Goal: Task Accomplishment & Management: Complete application form

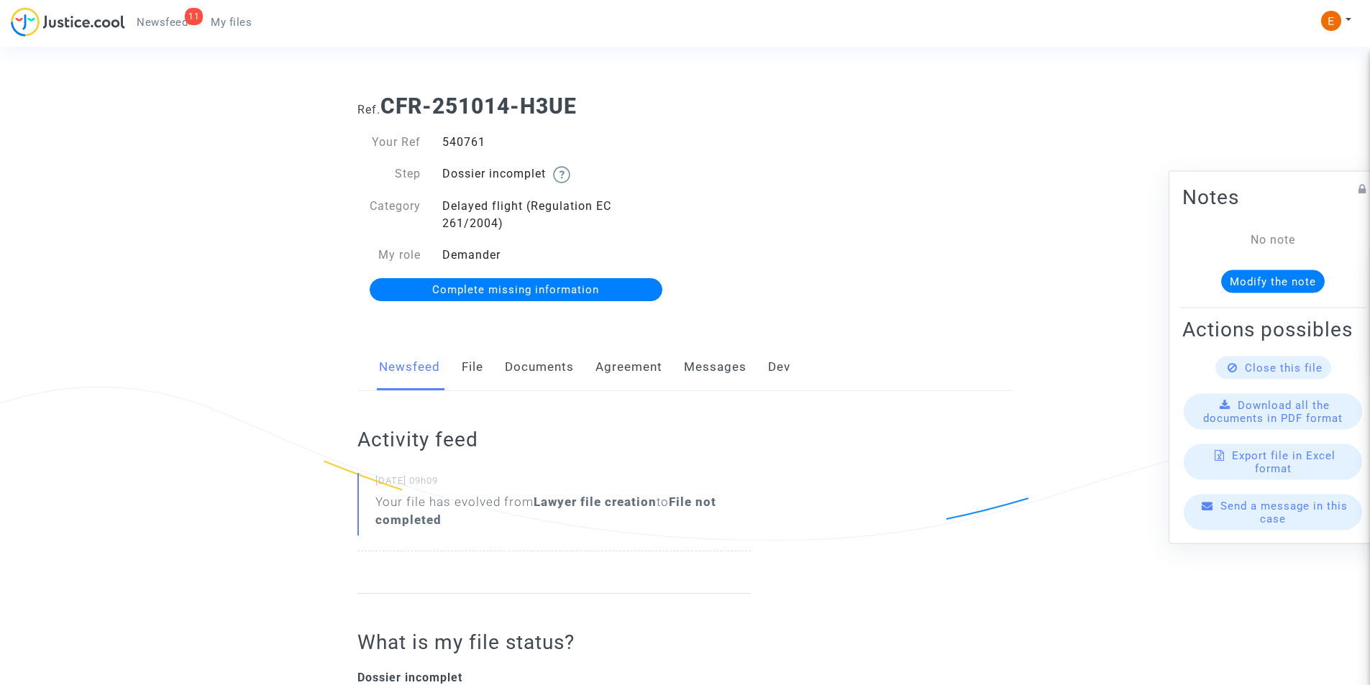
click at [640, 375] on link "Agreement" at bounding box center [629, 367] width 67 height 47
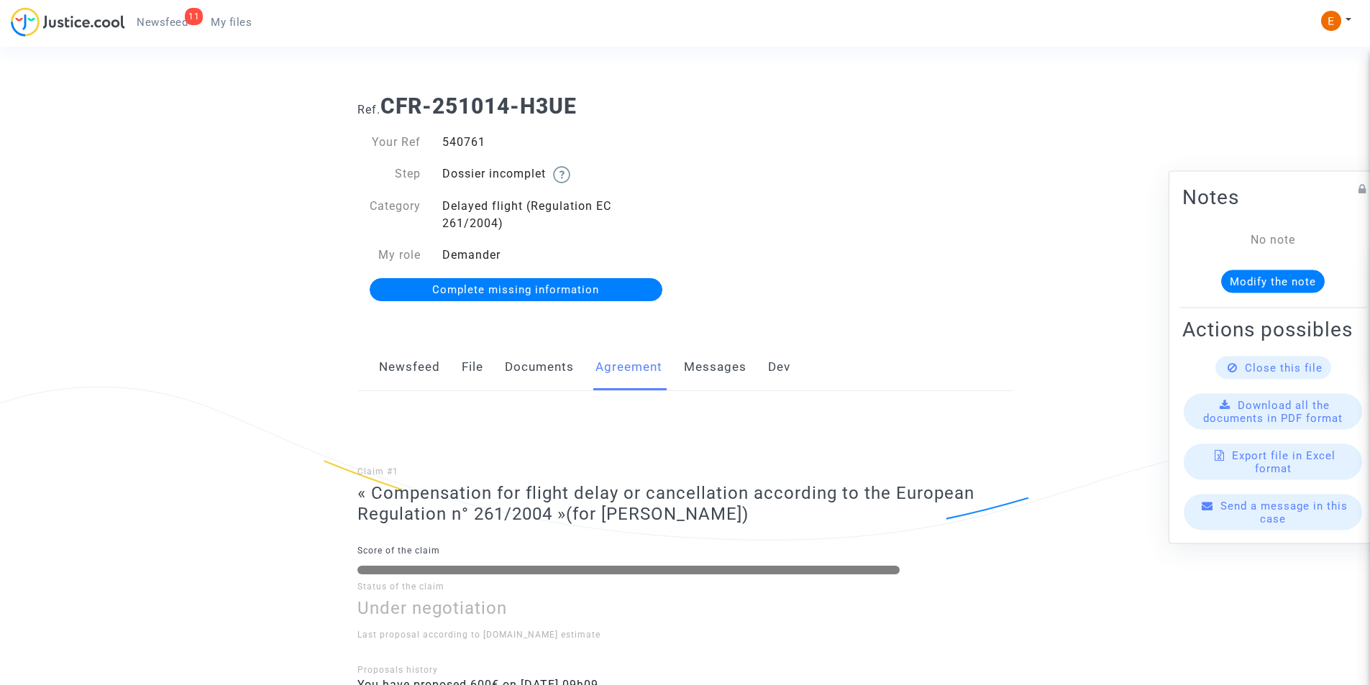
click at [716, 369] on link "Messages" at bounding box center [715, 367] width 63 height 47
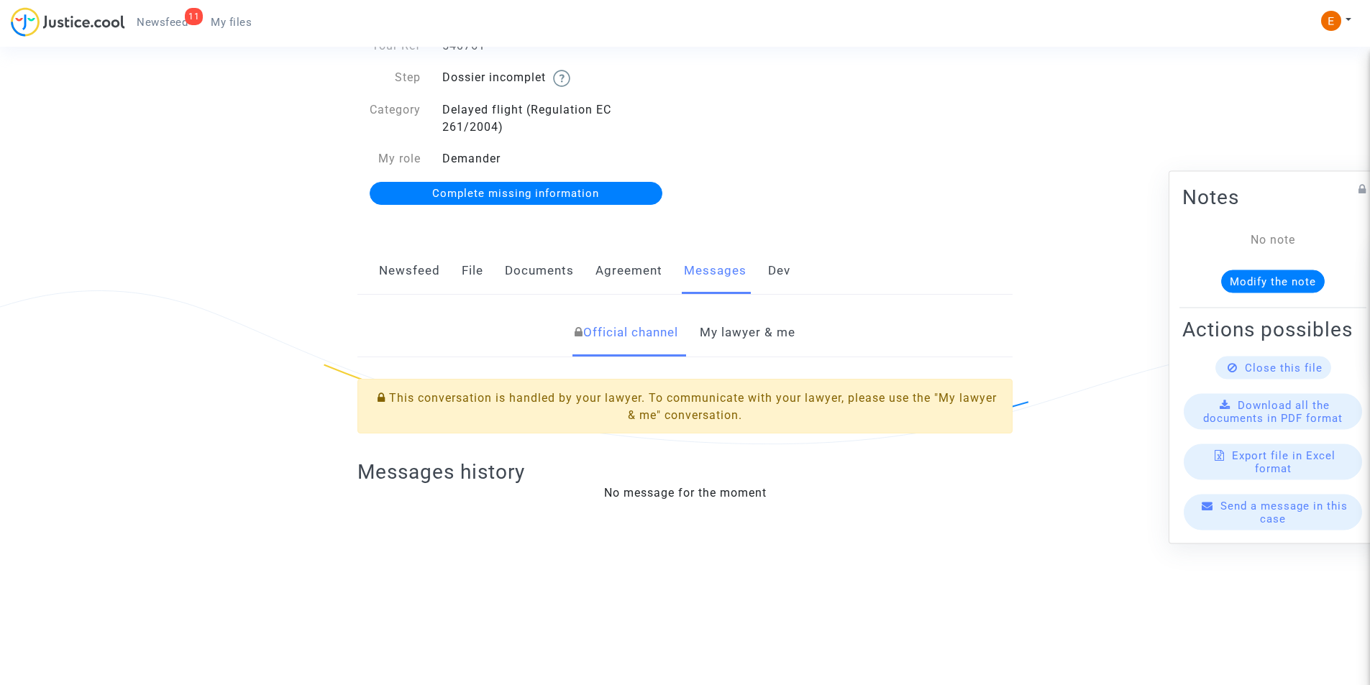
scroll to position [288, 0]
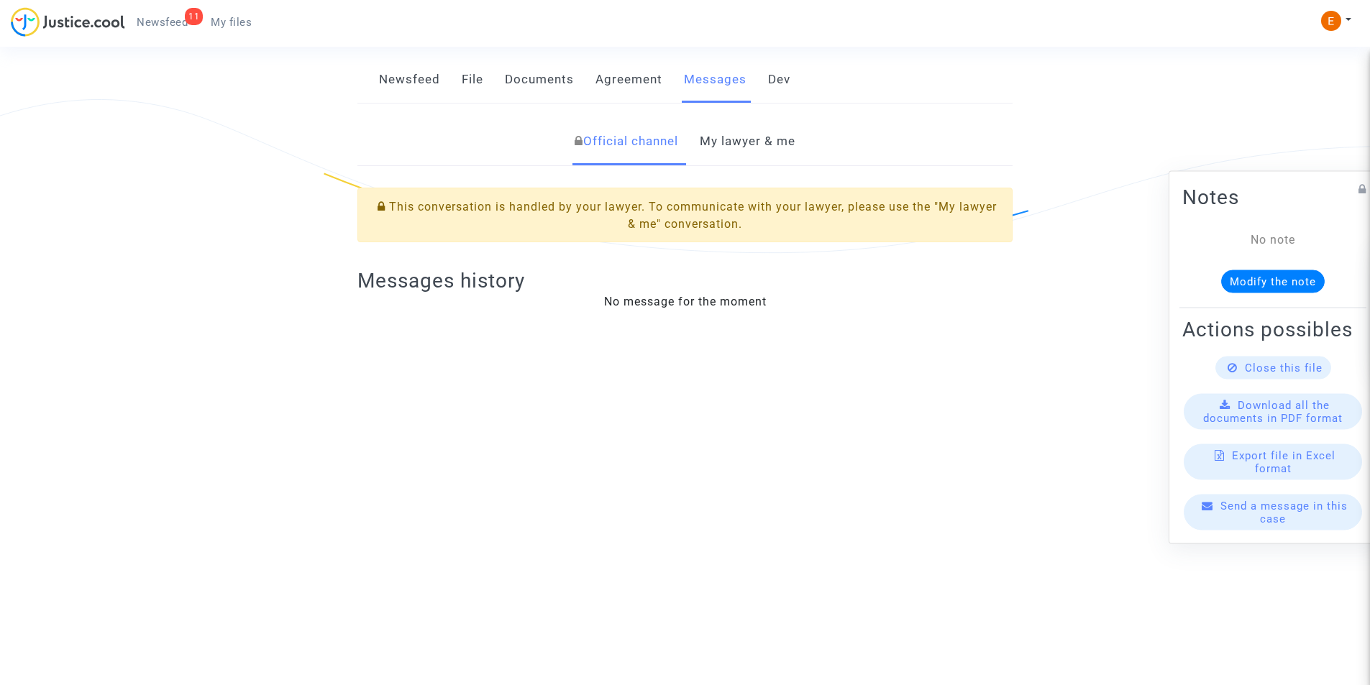
click at [522, 80] on link "Documents" at bounding box center [539, 79] width 69 height 47
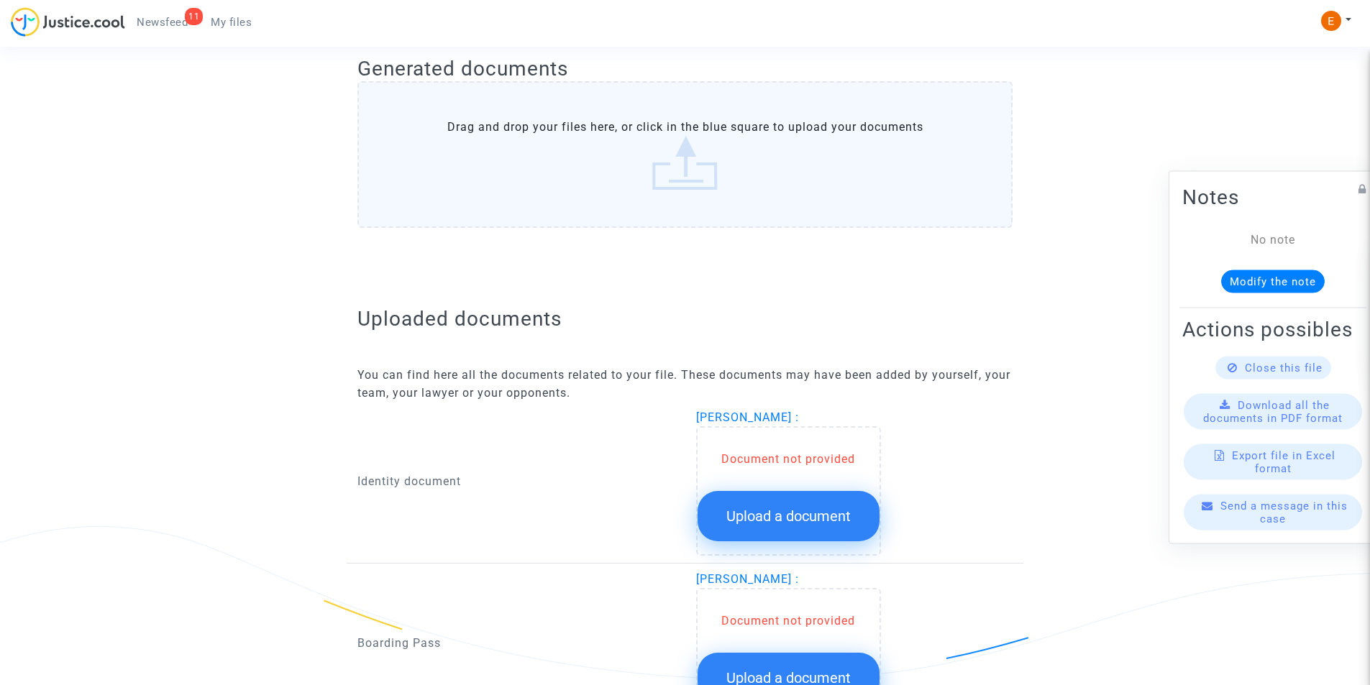
scroll to position [772, 0]
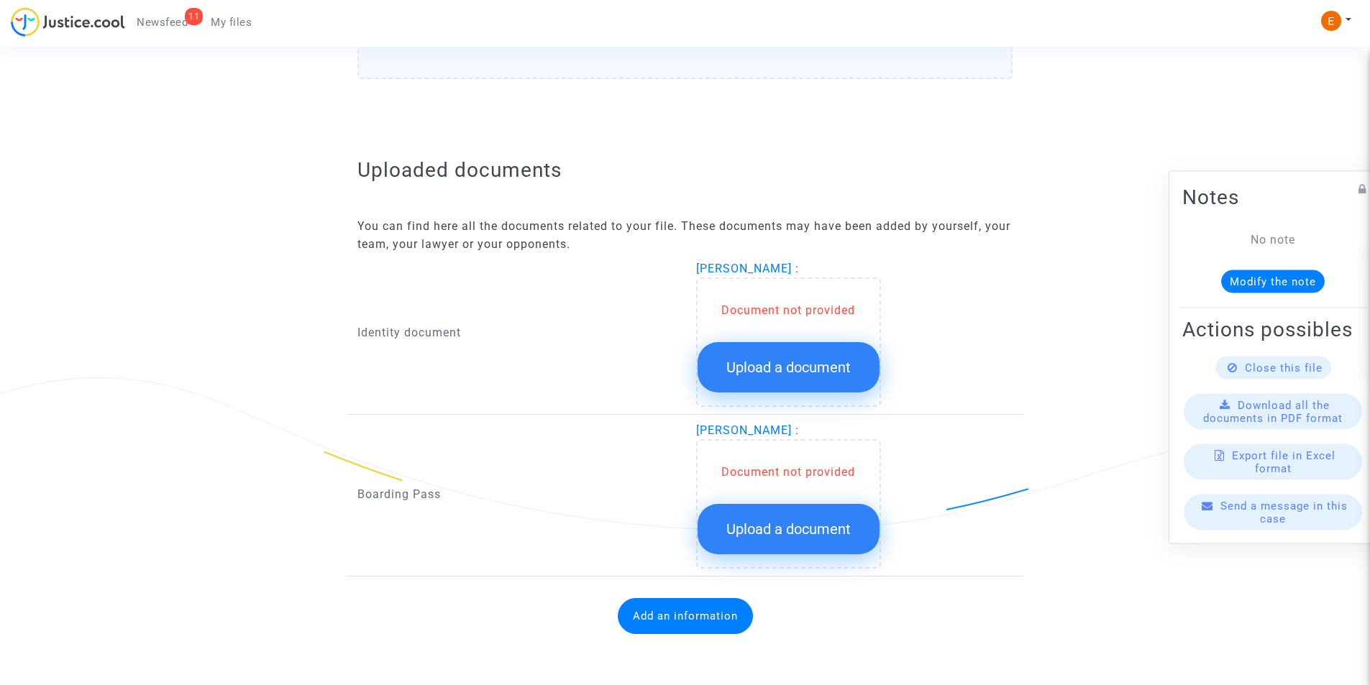
click at [814, 355] on button "Upload a document" at bounding box center [789, 367] width 182 height 50
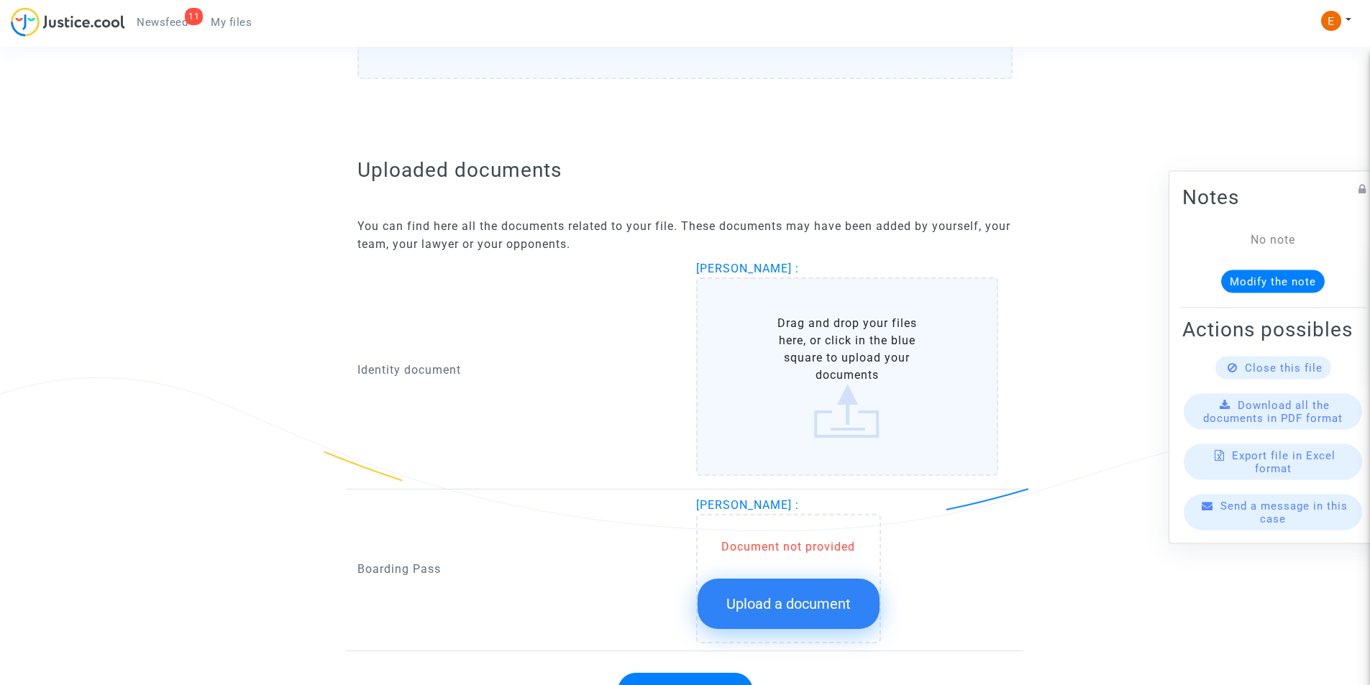
click at [811, 357] on label "Drag and drop your files here, or click in the blue square to upload your docum…" at bounding box center [847, 377] width 303 height 199
click at [0, 0] on input "Drag and drop your files here, or click in the blue square to upload your docum…" at bounding box center [0, 0] width 0 height 0
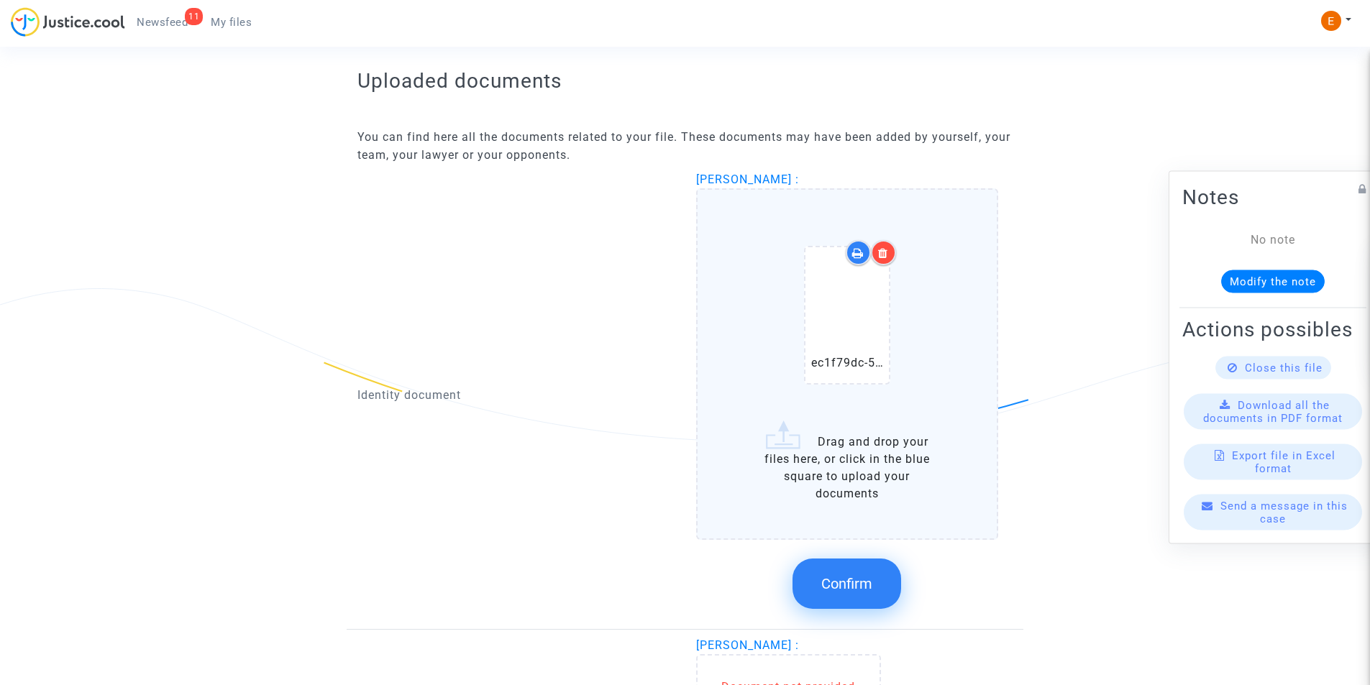
scroll to position [988, 0]
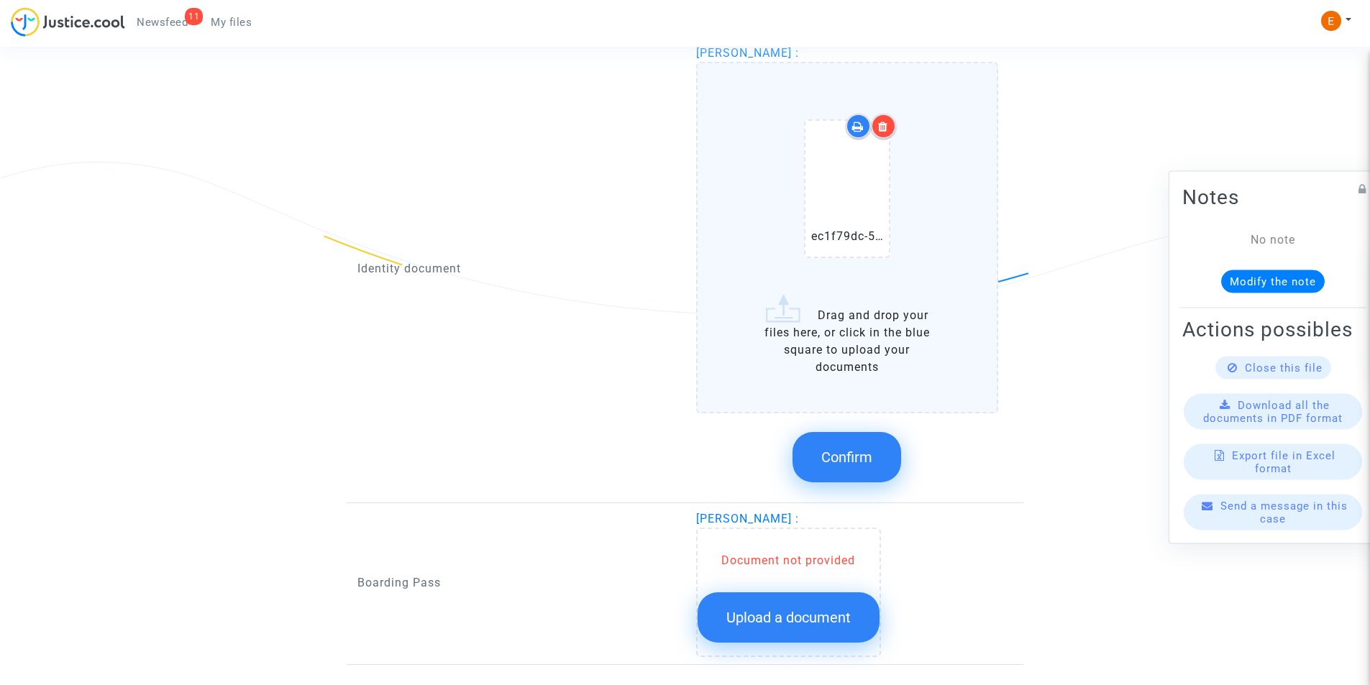
click at [836, 452] on span "Confirm" at bounding box center [846, 457] width 51 height 17
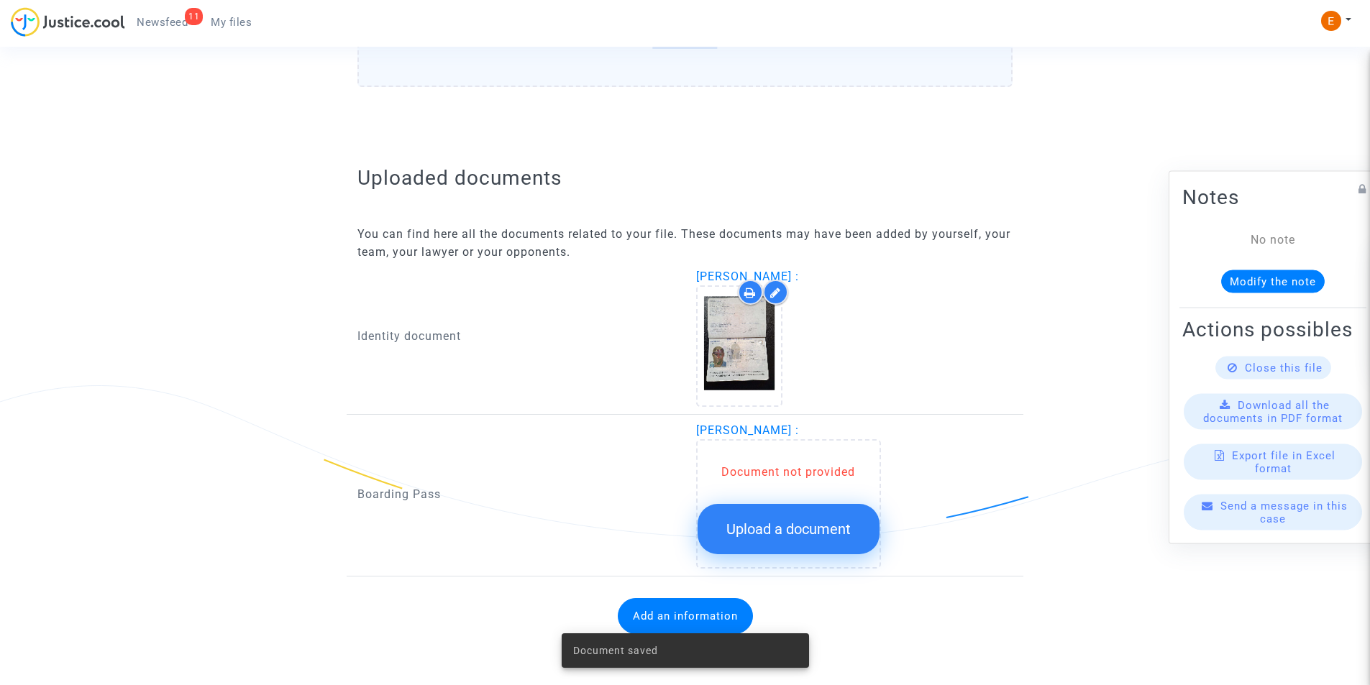
click at [788, 526] on span "Upload a document" at bounding box center [788, 529] width 124 height 17
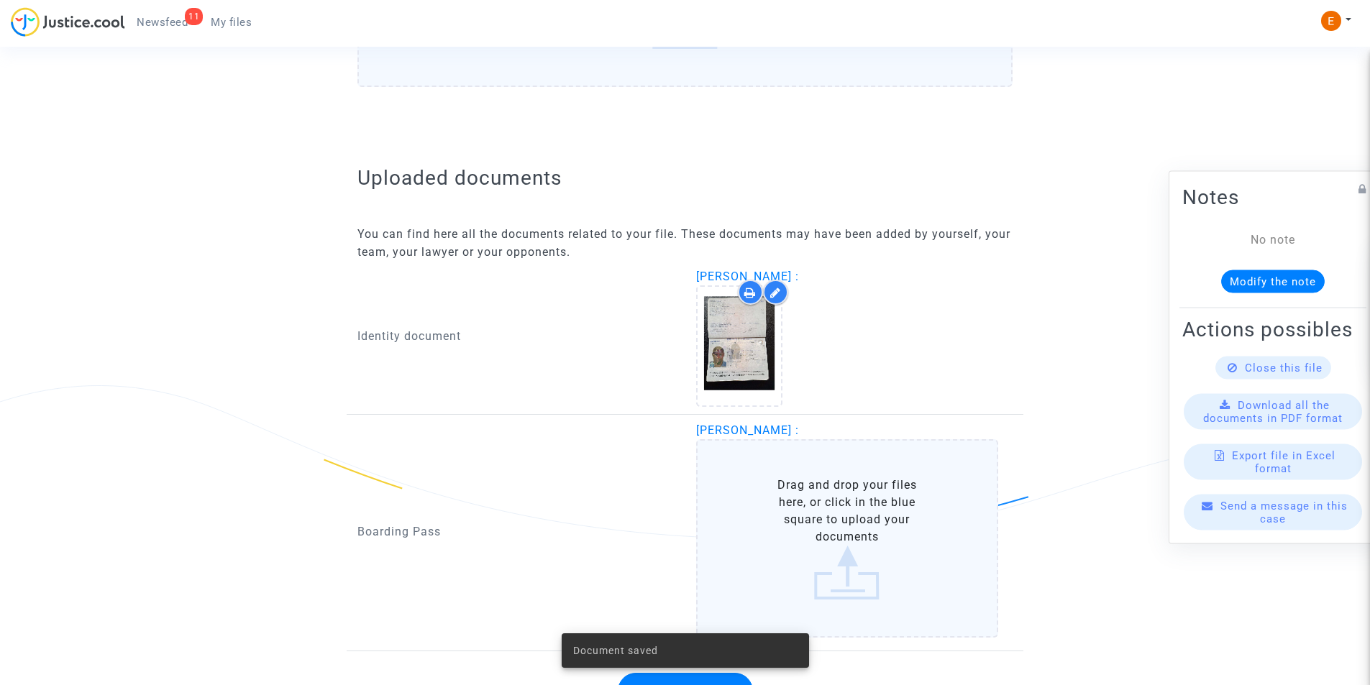
click at [795, 524] on label "Drag and drop your files here, or click in the blue square to upload your docum…" at bounding box center [847, 538] width 303 height 199
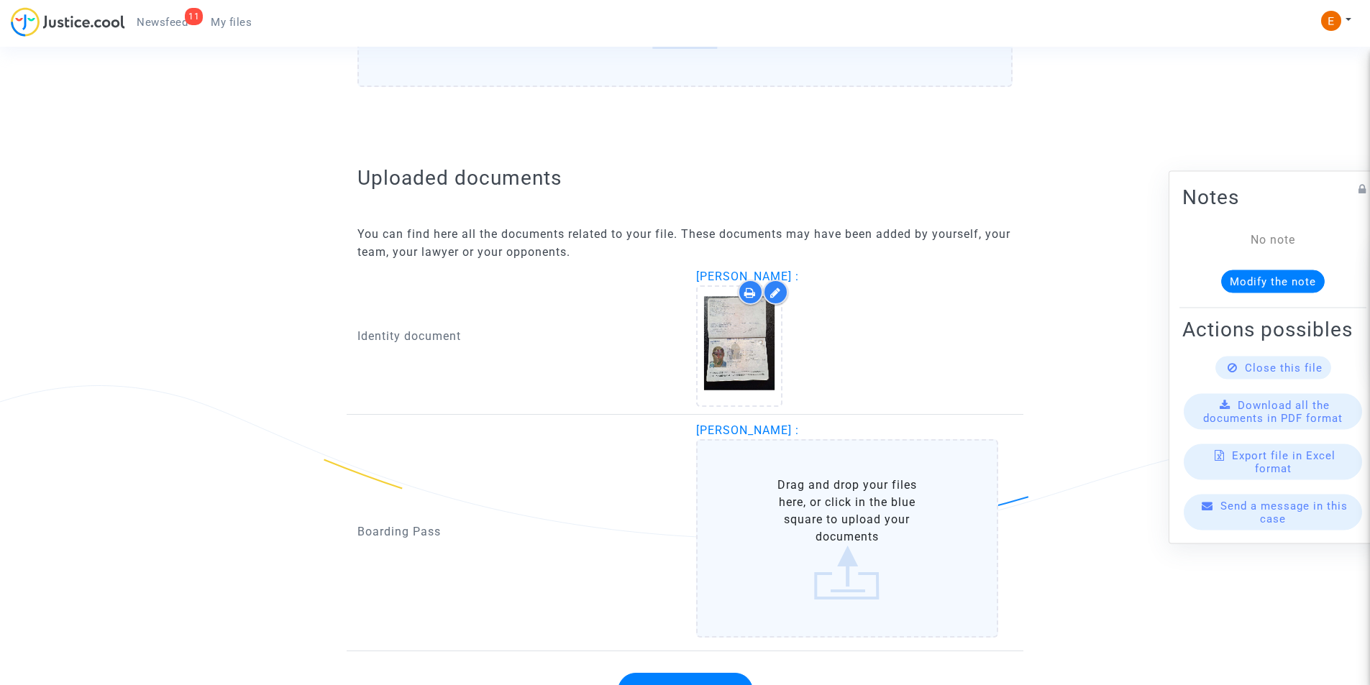
click at [862, 564] on label "Drag and drop your files here, or click in the blue square to upload your docum…" at bounding box center [847, 538] width 303 height 199
click at [0, 0] on input "Drag and drop your files here, or click in the blue square to upload your docum…" at bounding box center [0, 0] width 0 height 0
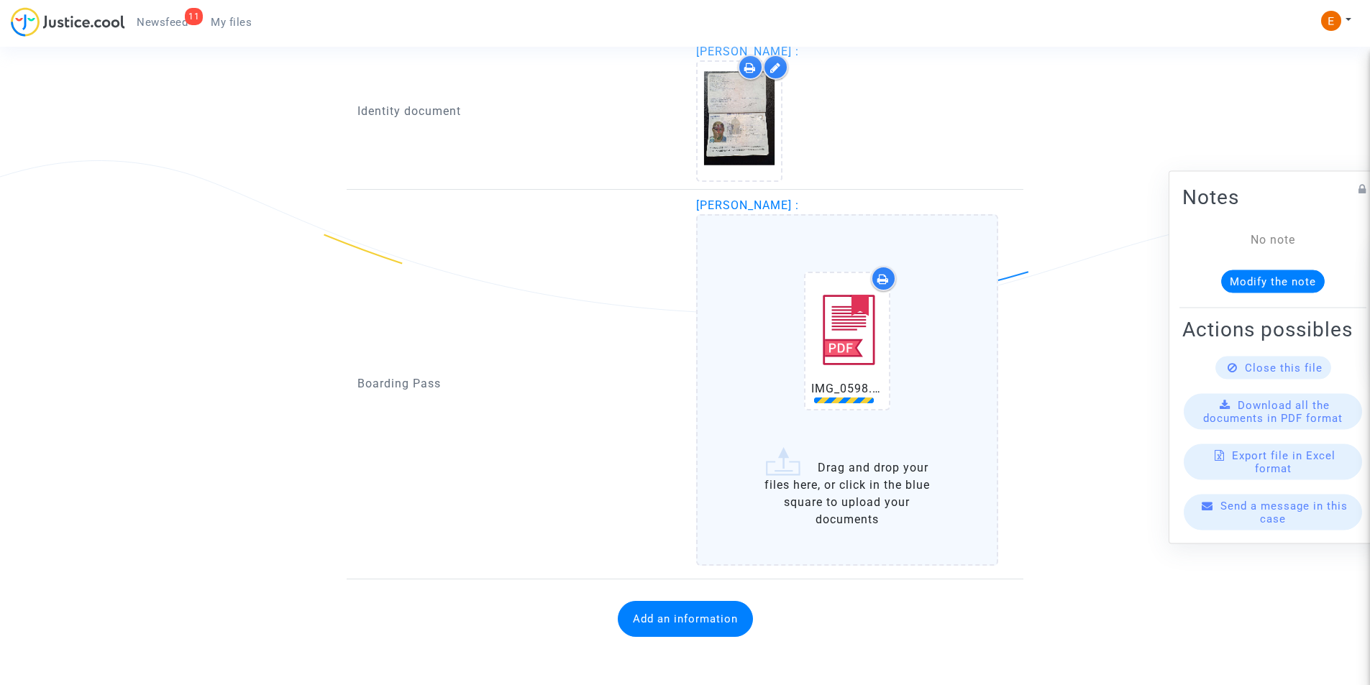
scroll to position [992, 0]
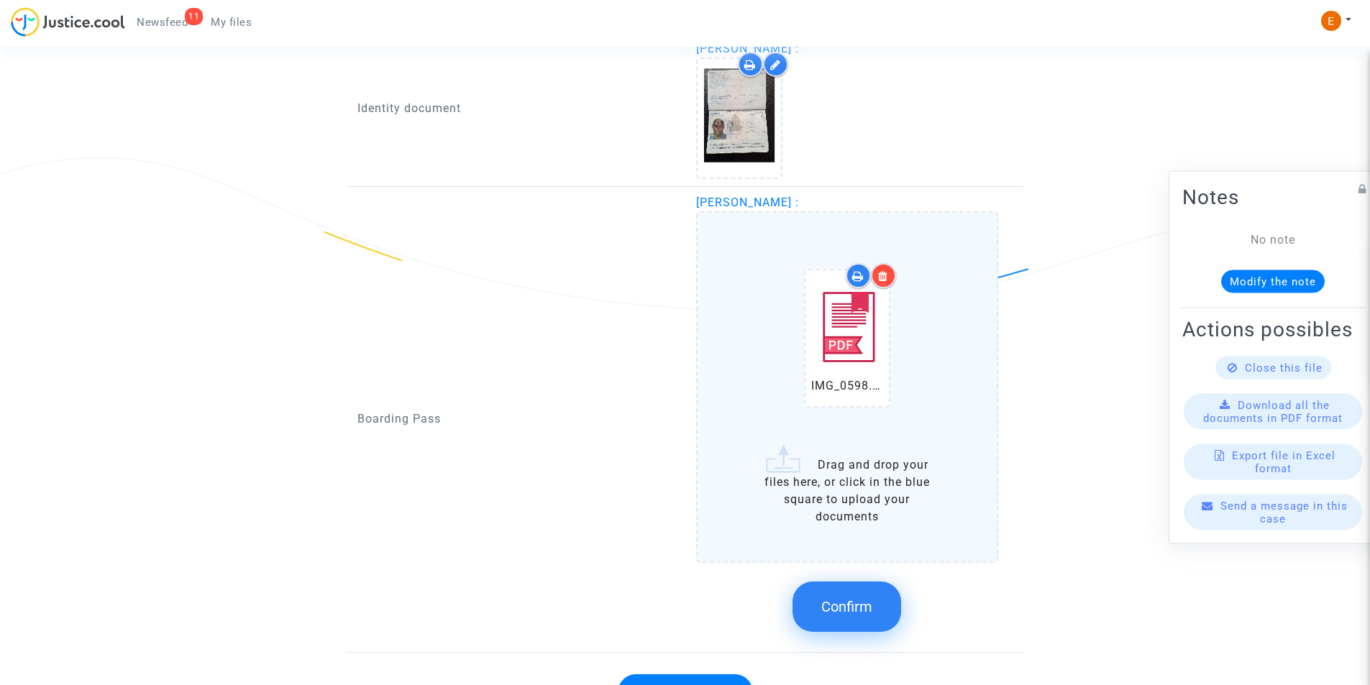
click at [844, 581] on div "Confirm" at bounding box center [847, 607] width 303 height 76
click at [846, 601] on span "Confirm" at bounding box center [846, 606] width 51 height 17
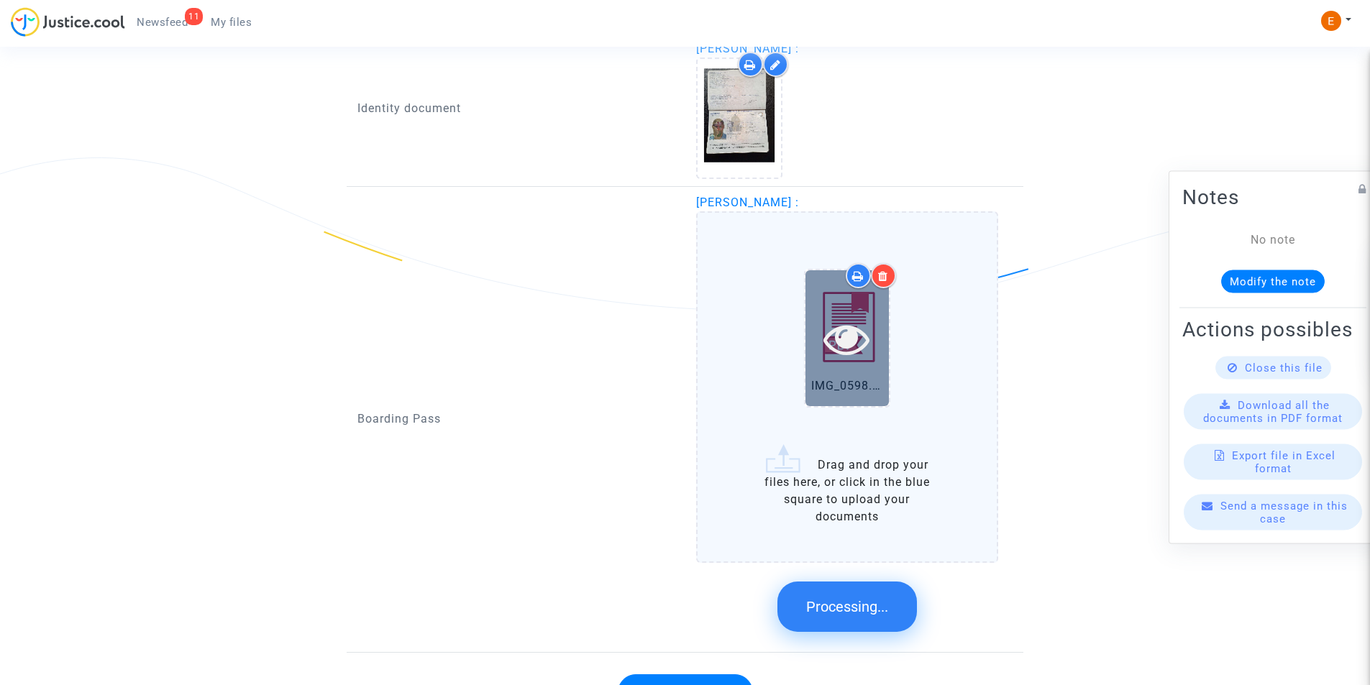
scroll to position [756, 0]
